Goal: Transaction & Acquisition: Purchase product/service

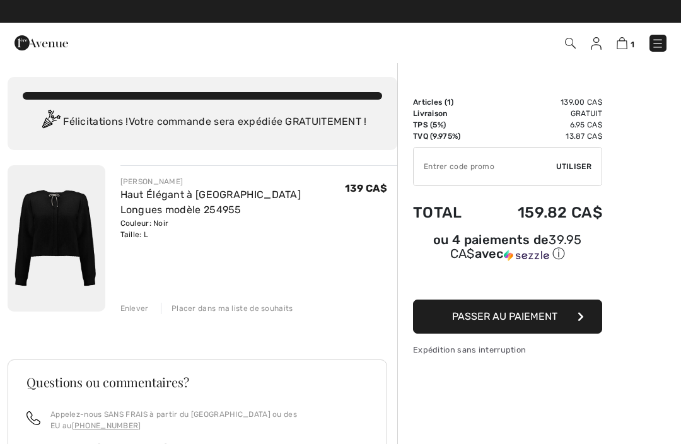
click at [581, 315] on icon "button" at bounding box center [581, 317] width 6 height 10
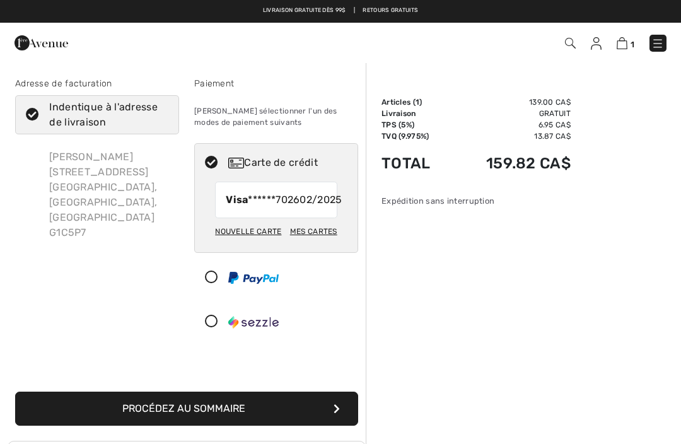
click at [262, 297] on div at bounding box center [271, 278] width 153 height 38
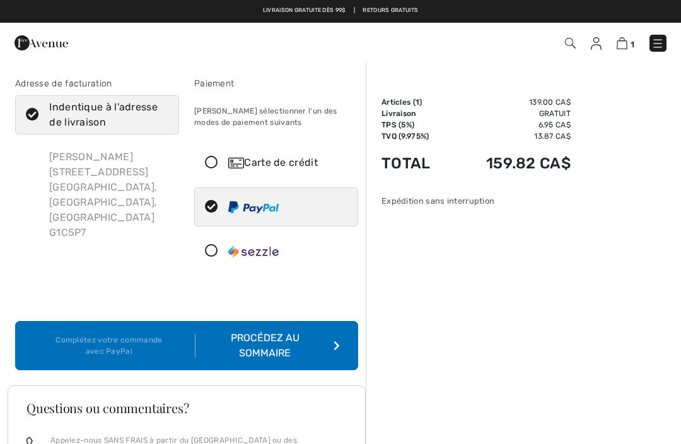
click at [203, 165] on icon at bounding box center [211, 162] width 33 height 13
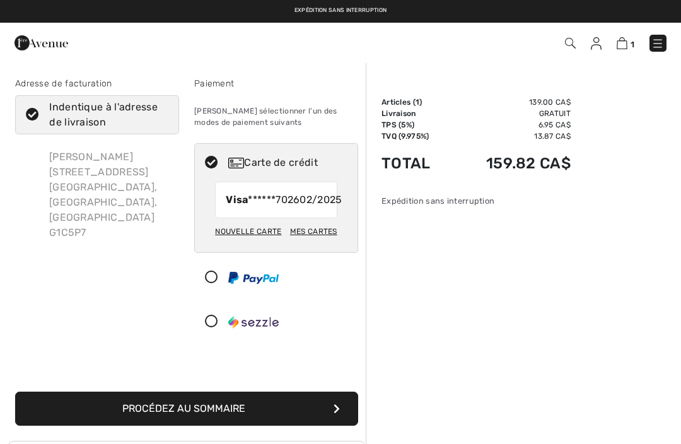
click at [325, 242] on div "Mes cartes" at bounding box center [313, 231] width 47 height 21
radio input "true"
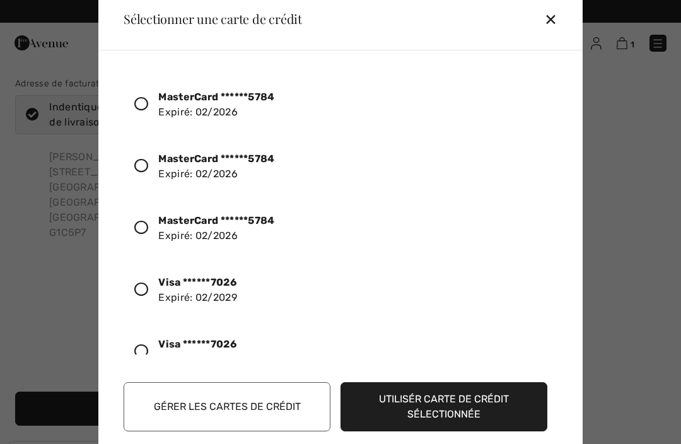
scroll to position [498, 0]
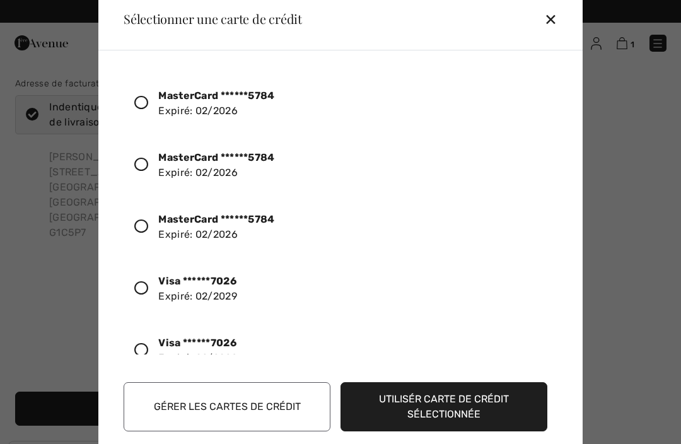
click at [141, 298] on div at bounding box center [146, 288] width 24 height 21
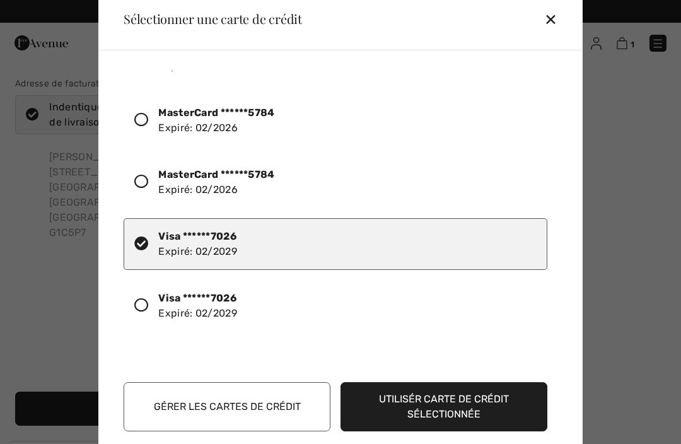
scroll to position [542, 0]
click at [399, 416] on button "Utilisér carte de crédit sélectionnée" at bounding box center [444, 406] width 207 height 49
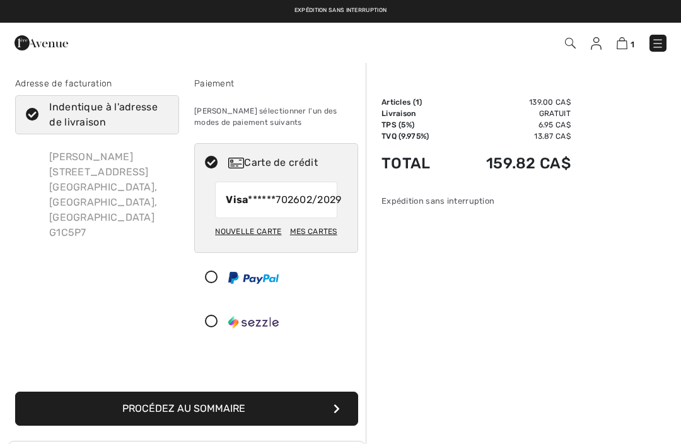
click at [331, 426] on button "Procédez au sommaire" at bounding box center [186, 409] width 343 height 34
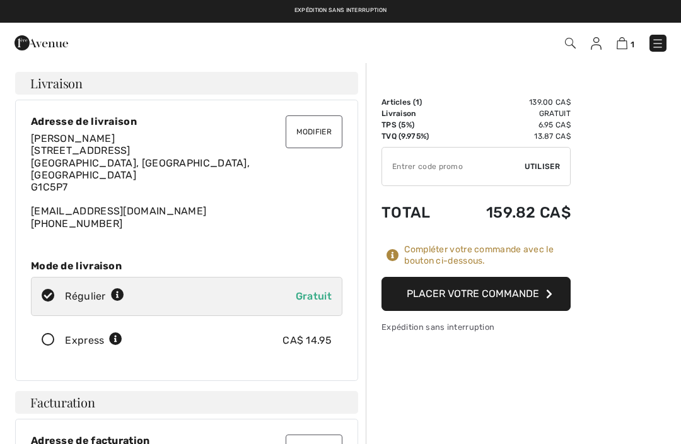
click at [627, 40] on img at bounding box center [622, 43] width 11 height 12
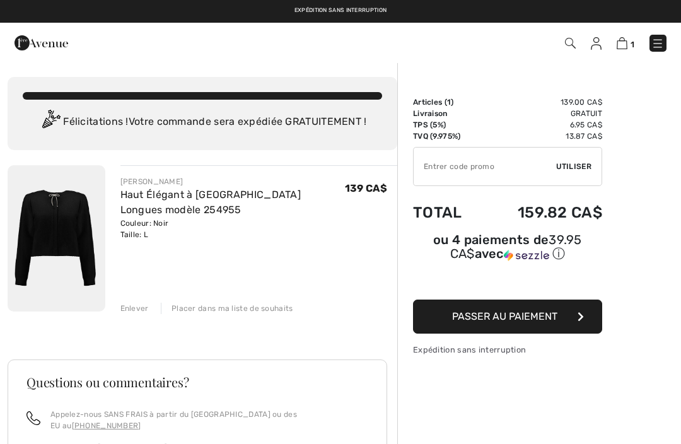
click at [130, 317] on div "JOSEPH RIBKOFF Haut Élégant à Manches Longues modèle 254955 Couleur: Noir Taill…" at bounding box center [203, 423] width 390 height 517
click at [145, 314] on div "Enlever" at bounding box center [134, 308] width 28 height 11
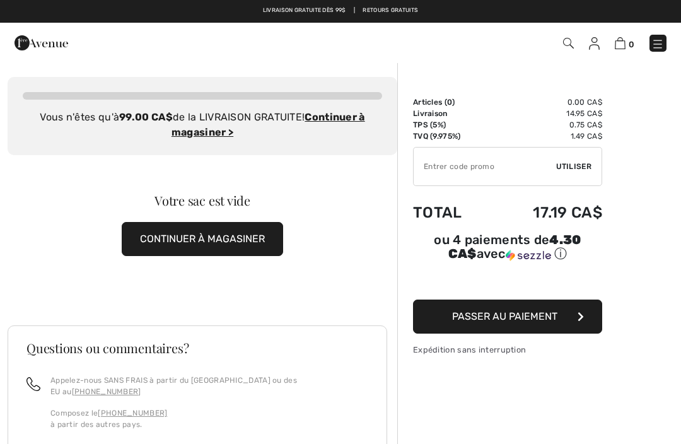
click at [339, 156] on div "Votre sac est vide CONTINUER À MAGASINER" at bounding box center [203, 225] width 390 height 140
click at [250, 242] on button "CONTINUER À MAGASINER" at bounding box center [203, 239] width 162 height 34
click at [215, 242] on button "CONTINUER À MAGASINER" at bounding box center [203, 239] width 162 height 34
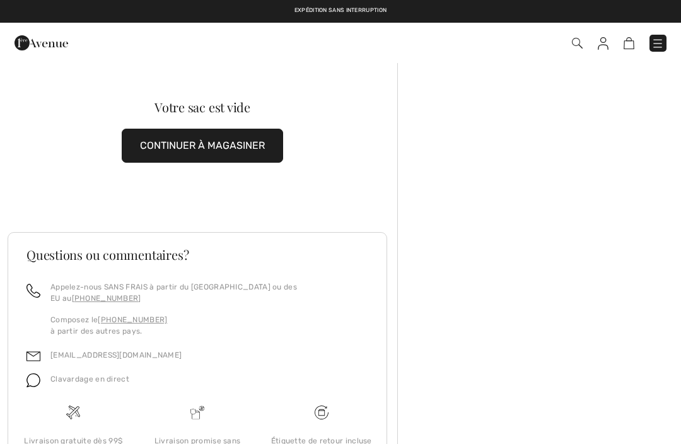
click at [395, 264] on div "Questions ou commentaires? Appelez-nous SANS FRAIS à partir du [GEOGRAPHIC_DATA…" at bounding box center [203, 378] width 390 height 353
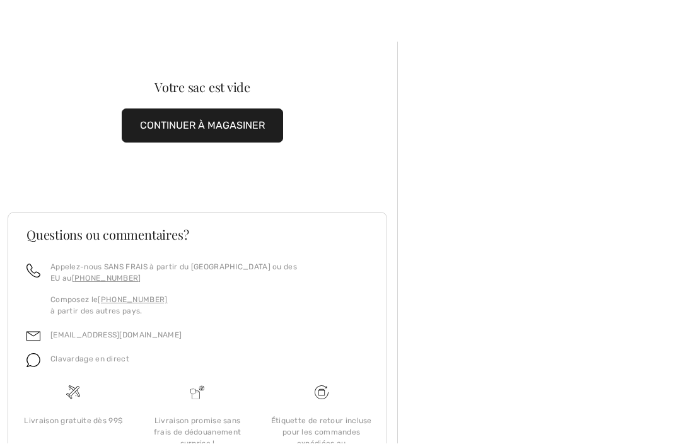
scroll to position [25, 0]
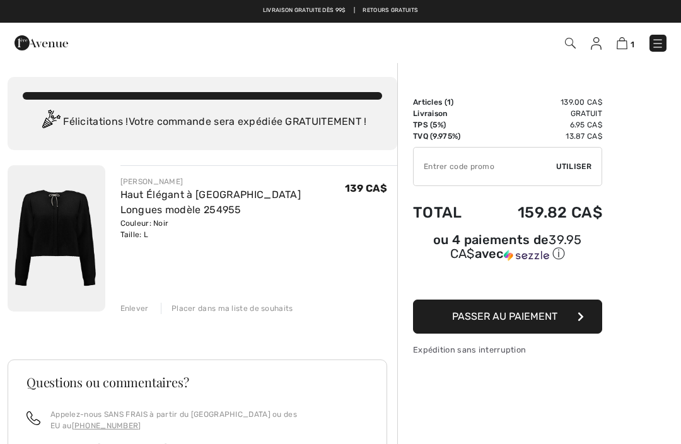
click at [488, 316] on span "Passer au paiement" at bounding box center [504, 316] width 105 height 12
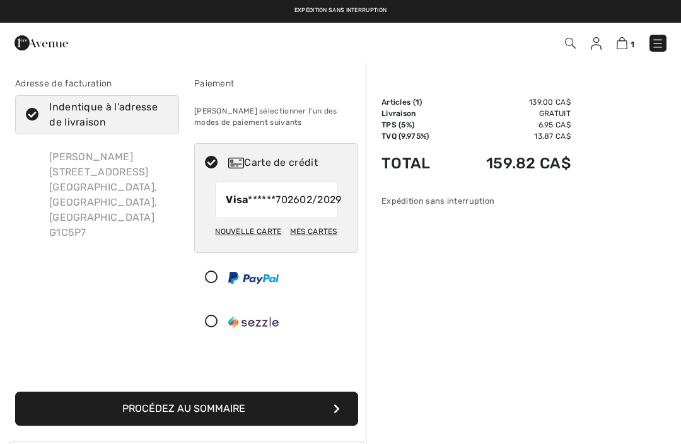
click at [325, 242] on div "Mes cartes" at bounding box center [313, 231] width 47 height 21
radio input "true"
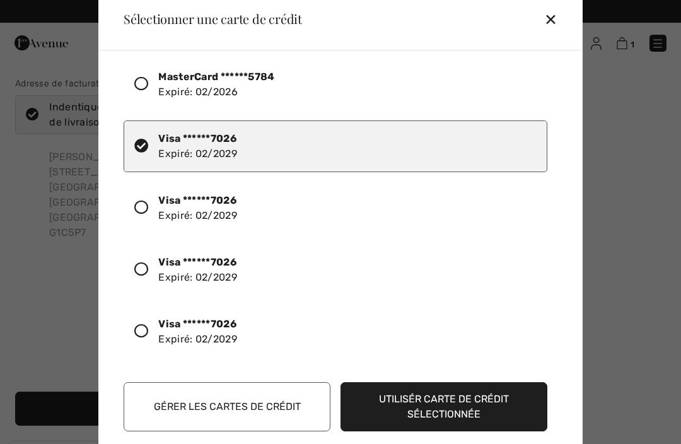
scroll to position [643, 0]
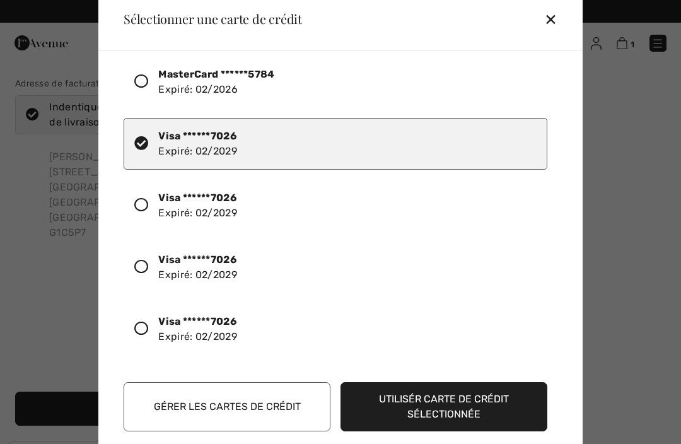
click at [421, 405] on button "Utilisér carte de crédit sélectionnée" at bounding box center [444, 406] width 207 height 49
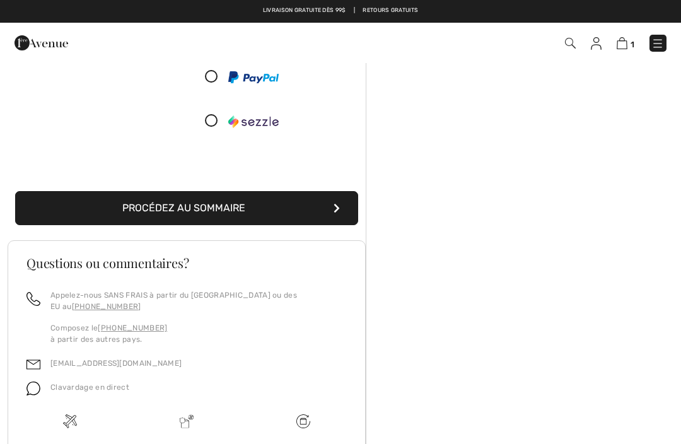
scroll to position [148, 0]
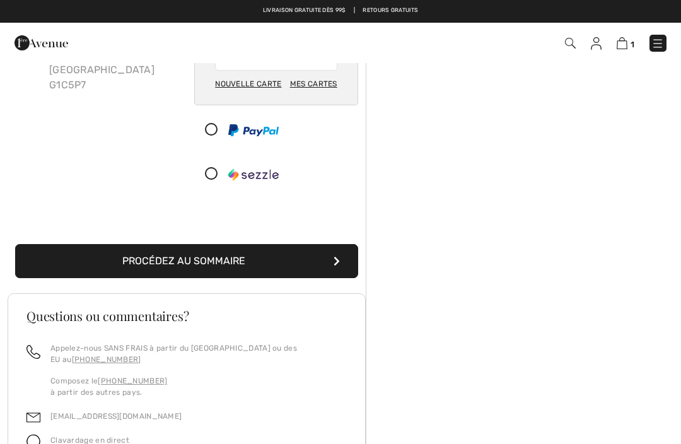
click at [320, 267] on button "Procédez au sommaire" at bounding box center [186, 261] width 343 height 34
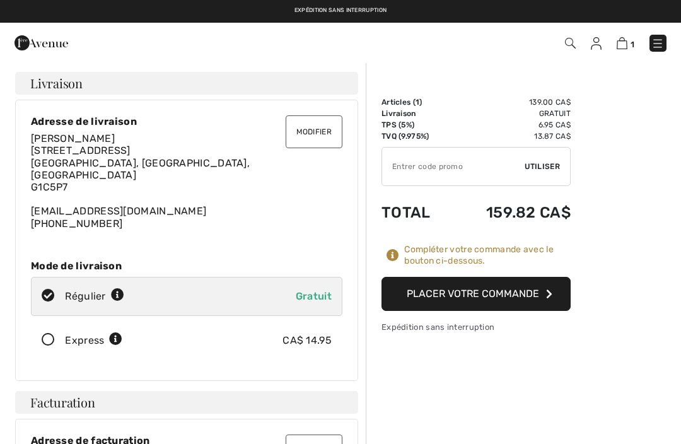
click at [456, 298] on button "Placer votre commande" at bounding box center [476, 294] width 189 height 34
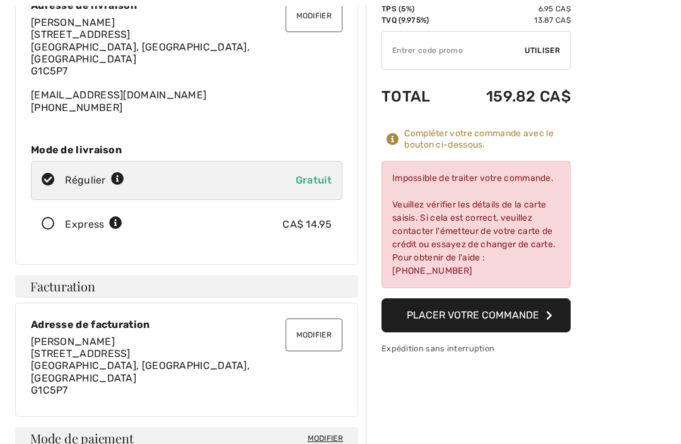
scroll to position [116, 0]
click at [127, 320] on div "Adresse de facturation [PERSON_NAME] [STREET_ADDRESS]" at bounding box center [187, 340] width 312 height 42
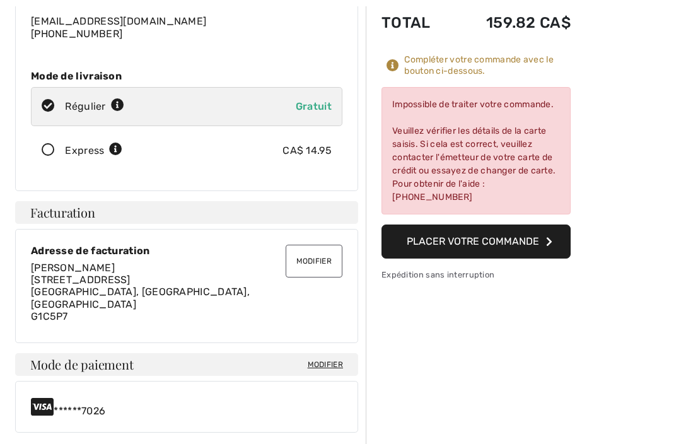
scroll to position [190, 0]
click at [92, 397] on div "******7026" at bounding box center [187, 407] width 312 height 20
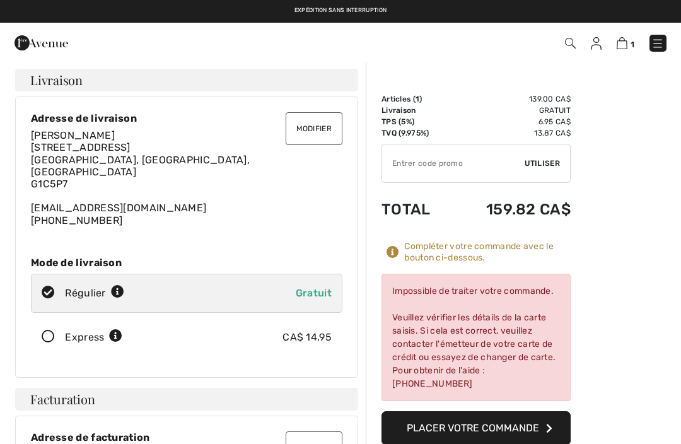
scroll to position [0, 0]
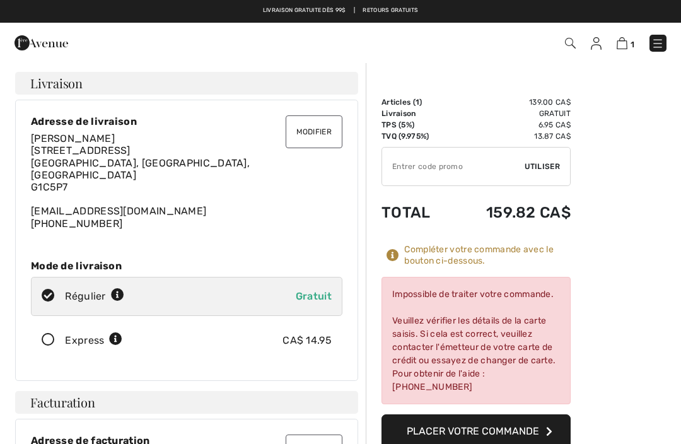
click at [392, 253] on icon at bounding box center [393, 255] width 13 height 13
click at [401, 260] on div at bounding box center [396, 255] width 18 height 13
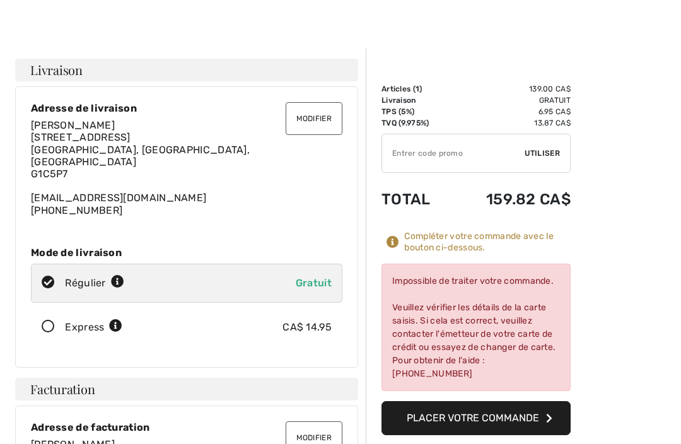
scroll to position [15, 0]
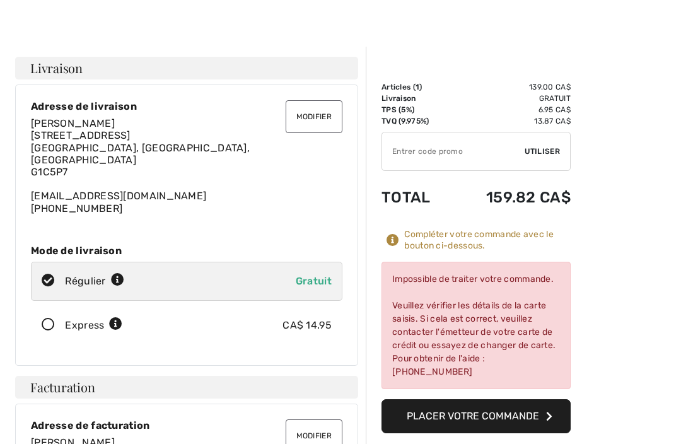
click at [54, 274] on icon at bounding box center [48, 280] width 33 height 13
radio input "true"
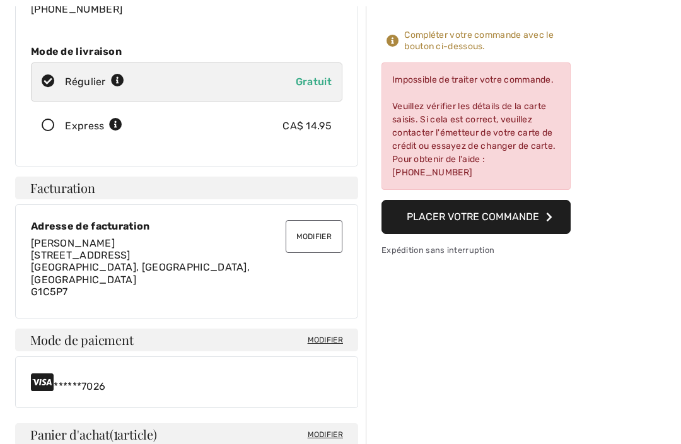
scroll to position [214, 0]
click at [332, 334] on span "Modifier" at bounding box center [325, 339] width 35 height 11
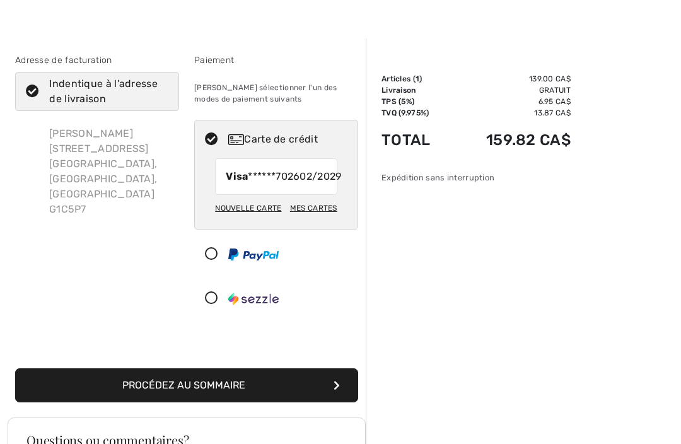
click at [322, 219] on div "Mes cartes" at bounding box center [313, 207] width 47 height 21
radio input "true"
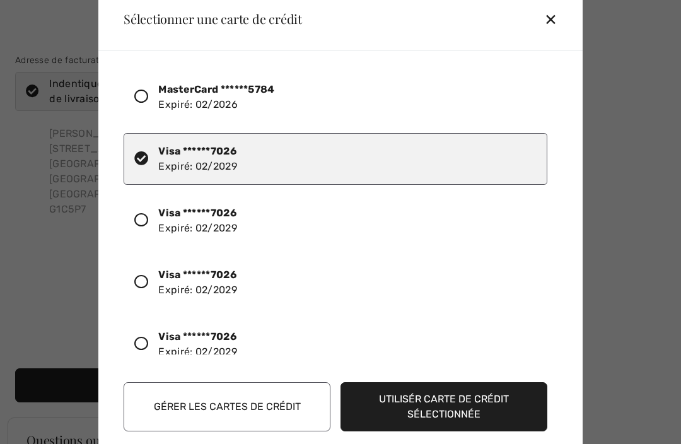
scroll to position [628, 0]
click at [217, 227] on div "Visa ******7026 Expiré: 02/2029" at bounding box center [197, 220] width 79 height 30
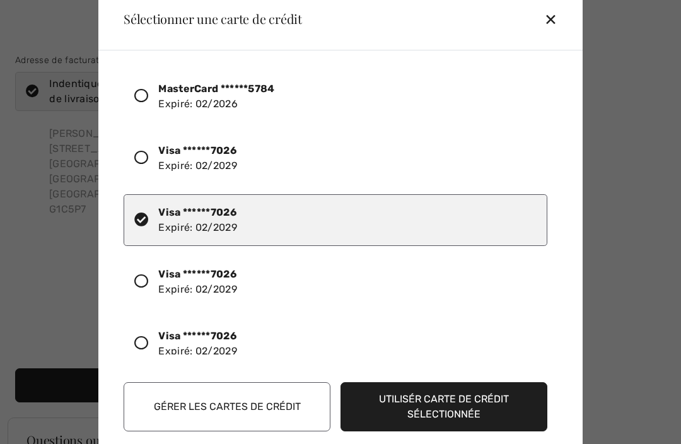
click at [422, 412] on button "Utilisér carte de crédit sélectionnée" at bounding box center [444, 406] width 207 height 49
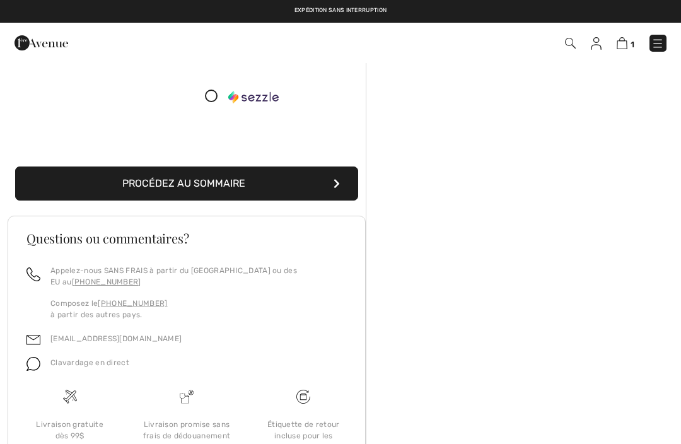
scroll to position [211, 0]
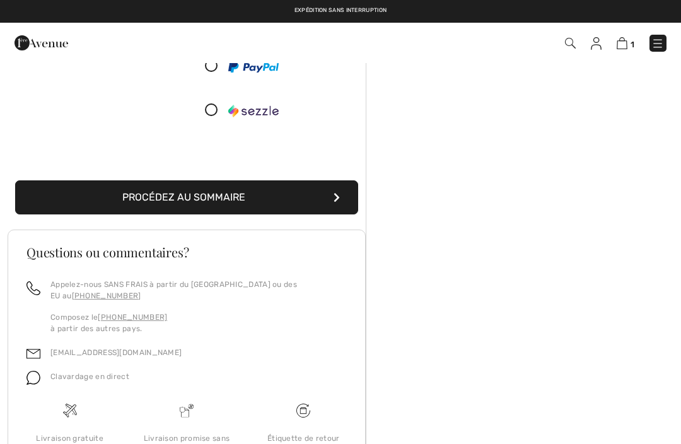
click at [351, 214] on button "Procédez au sommaire" at bounding box center [186, 197] width 343 height 34
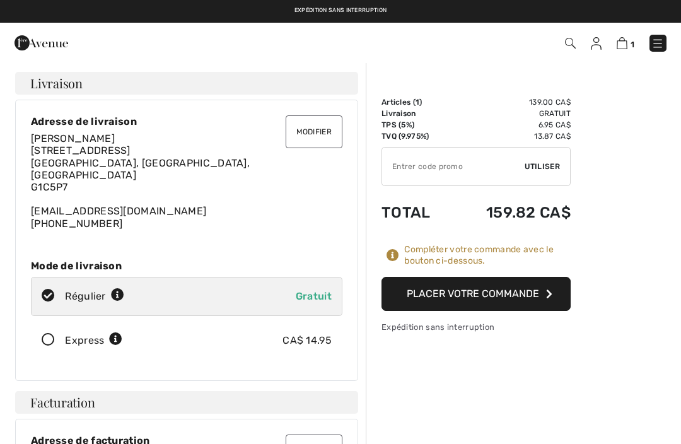
click at [495, 288] on button "Placer votre commande" at bounding box center [476, 294] width 189 height 34
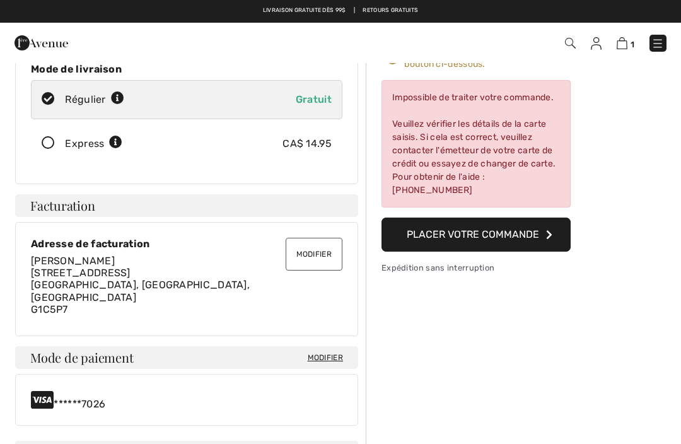
scroll to position [181, 0]
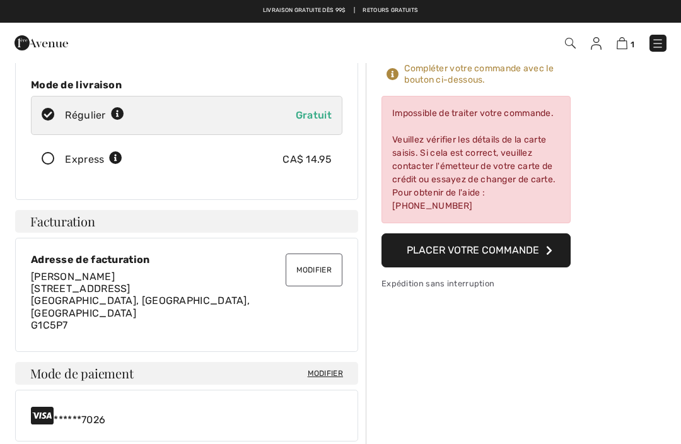
click at [334, 368] on span "Modifier" at bounding box center [325, 373] width 35 height 11
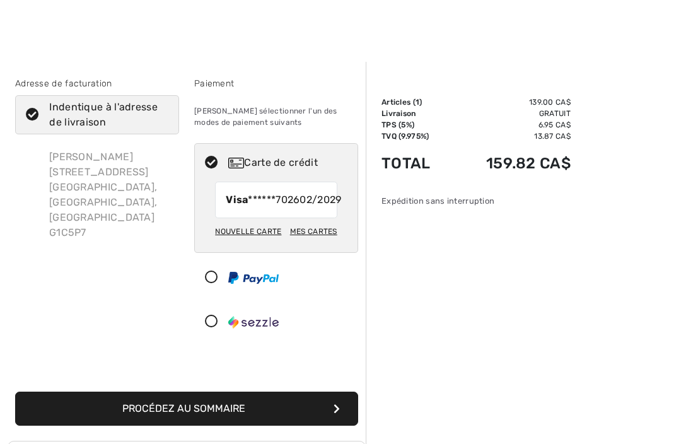
checkbox input "true"
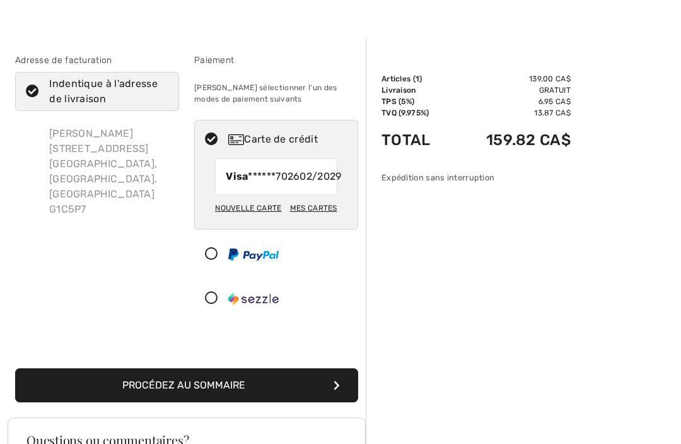
click at [209, 261] on icon at bounding box center [211, 254] width 33 height 13
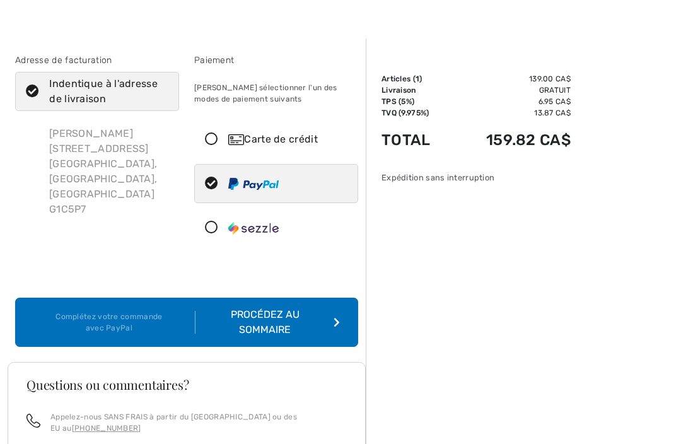
click at [231, 343] on button "Complétez votre commande avec PayPal Procédez au sommaire" at bounding box center [186, 322] width 343 height 49
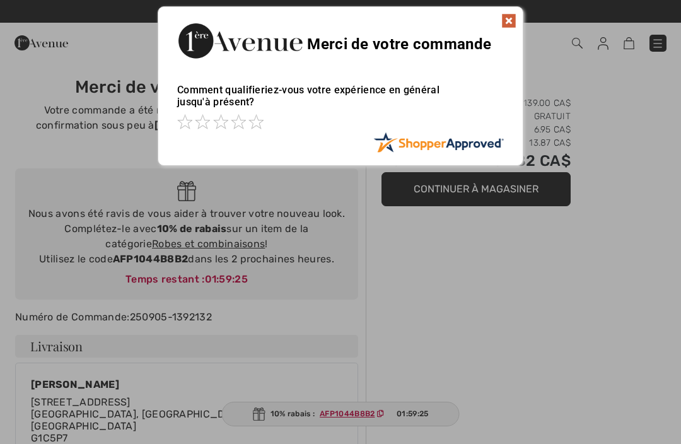
click at [510, 23] on img at bounding box center [509, 20] width 15 height 15
